Goal: Complete application form

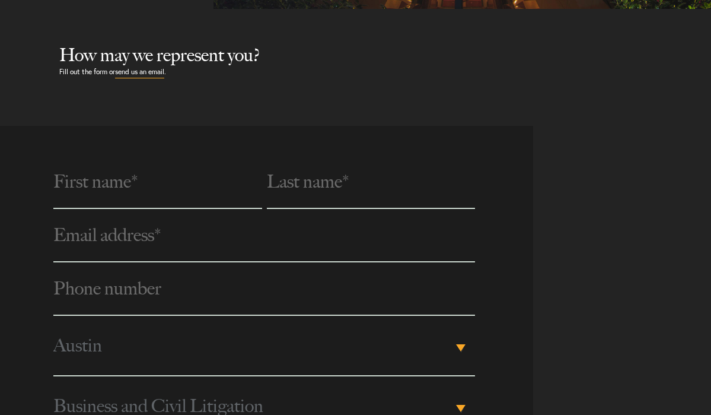
scroll to position [395, 0]
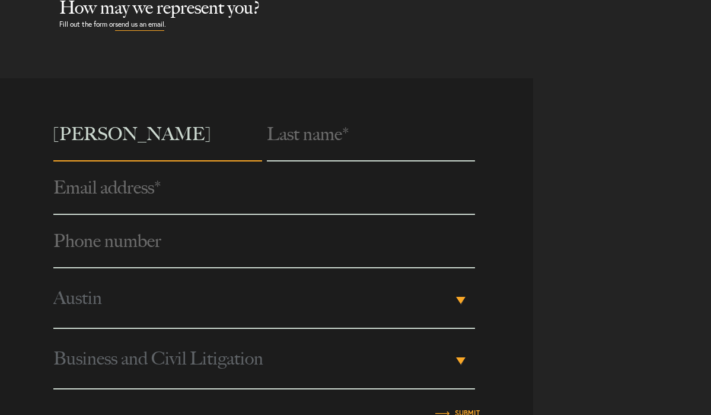
type input "[PERSON_NAME]"
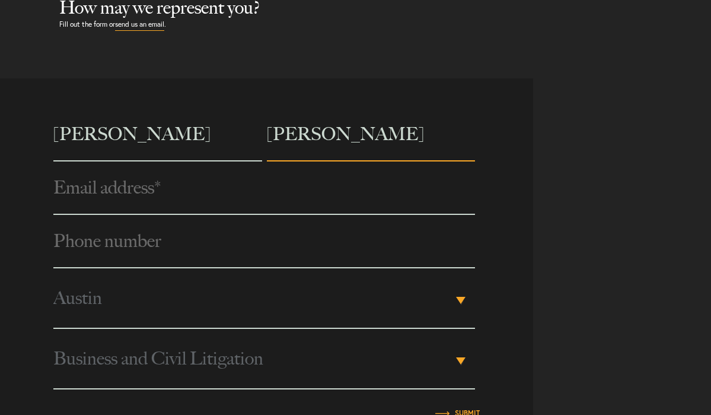
type input "[PERSON_NAME]"
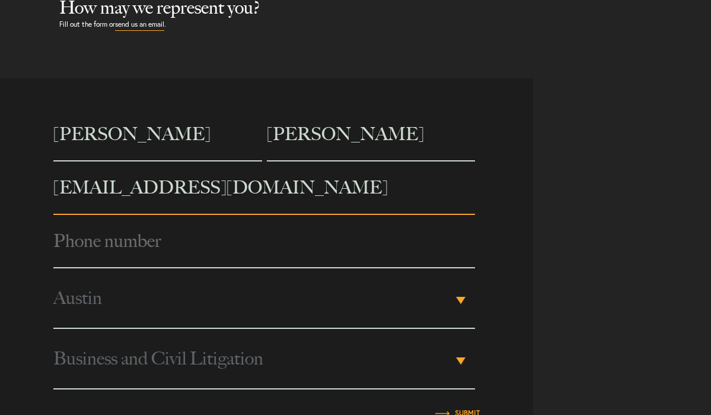
type input "[EMAIL_ADDRESS][DOMAIN_NAME]"
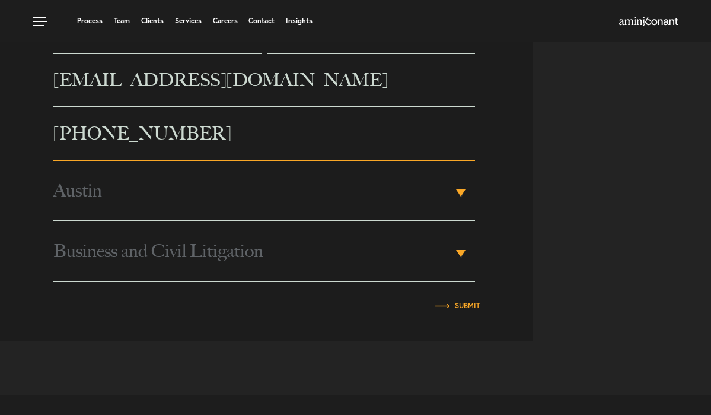
scroll to position [498, 0]
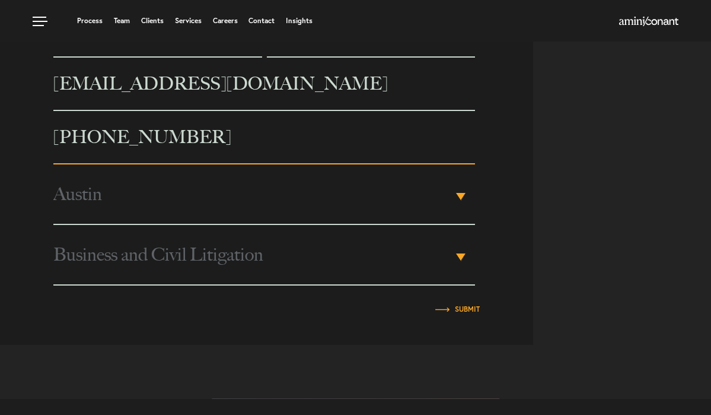
type input "[PHONE_NUMBER]"
click at [86, 196] on span "Austin" at bounding box center [252, 193] width 399 height 59
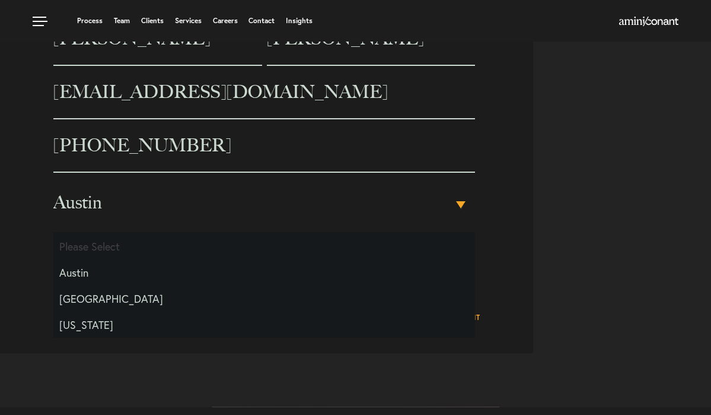
scroll to position [487, 0]
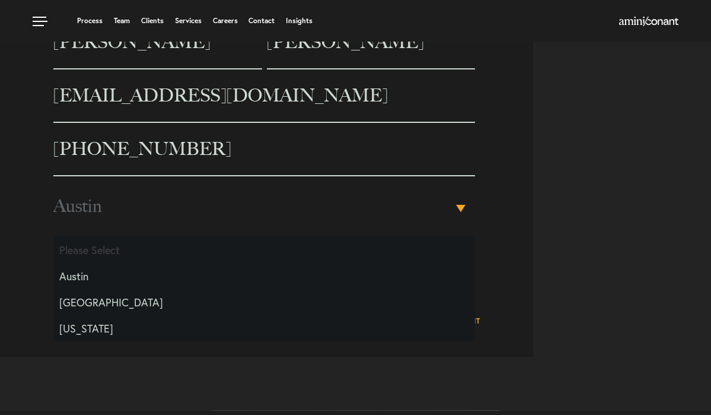
click at [460, 206] on b "▾" at bounding box center [460, 208] width 9 height 7
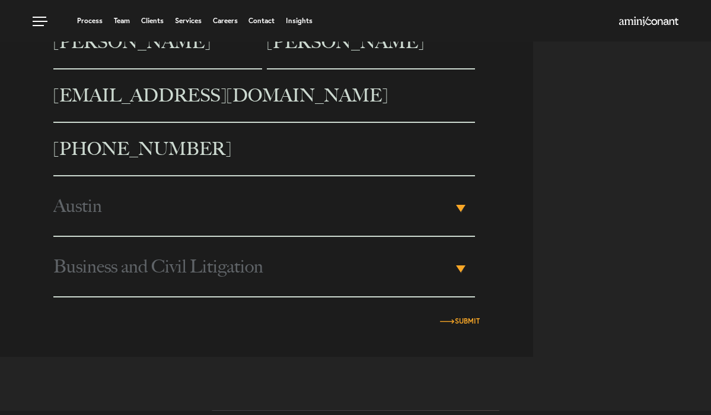
click at [464, 319] on input "Submit" at bounding box center [467, 320] width 25 height 7
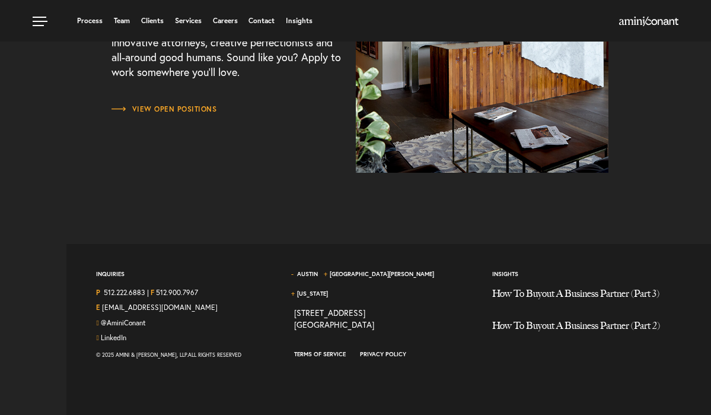
scroll to position [1366, 0]
click at [164, 307] on link "[EMAIL_ADDRESS][DOMAIN_NAME]" at bounding box center [160, 307] width 116 height 9
click at [158, 306] on link "[EMAIL_ADDRESS][DOMAIN_NAME]" at bounding box center [160, 307] width 116 height 9
